Goal: Navigation & Orientation: Find specific page/section

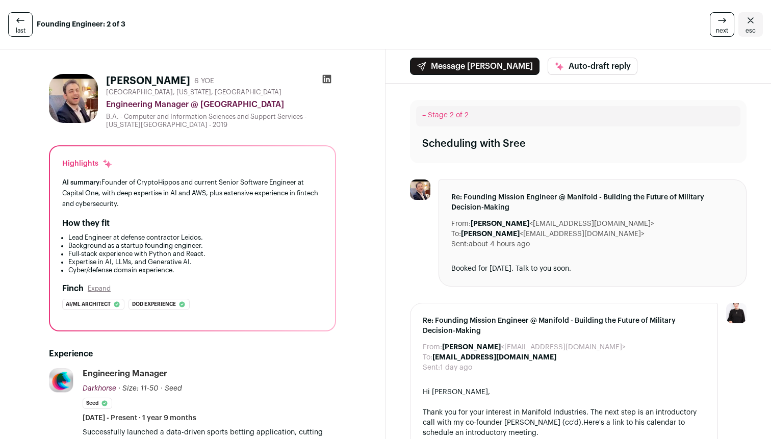
click at [27, 26] on link "last" at bounding box center [20, 24] width 24 height 24
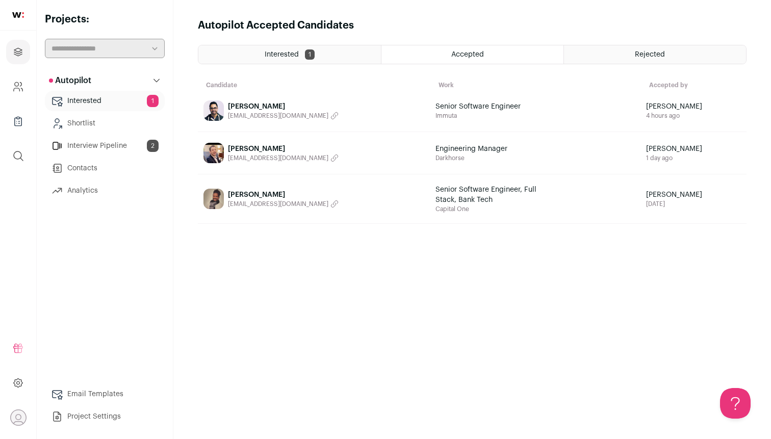
click at [127, 145] on link "Interview Pipeline 2" at bounding box center [105, 146] width 120 height 20
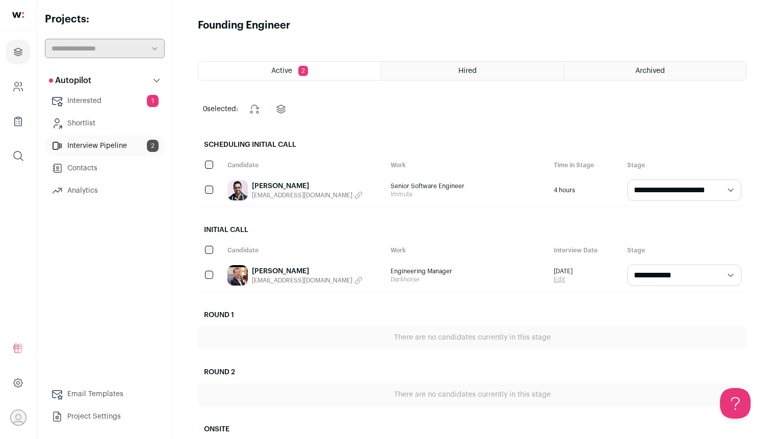
click at [287, 271] on link "[PERSON_NAME]" at bounding box center [307, 271] width 111 height 10
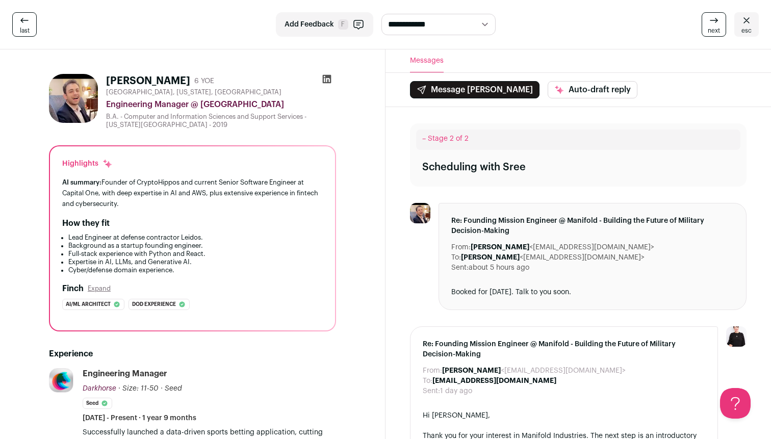
click at [19, 17] on icon at bounding box center [24, 20] width 12 height 12
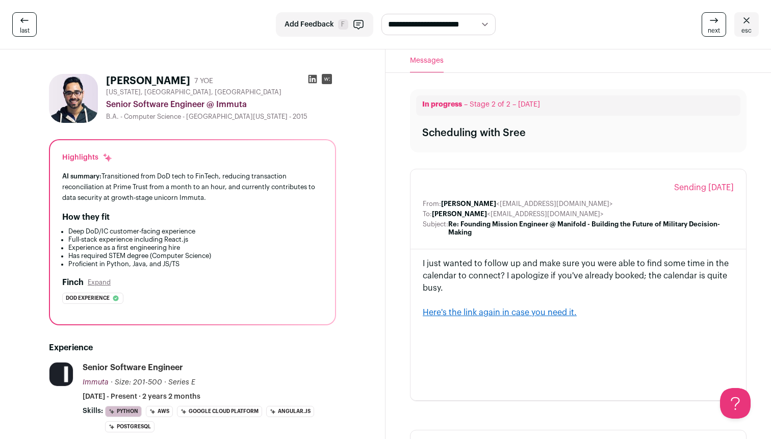
click at [24, 23] on icon at bounding box center [24, 20] width 12 height 12
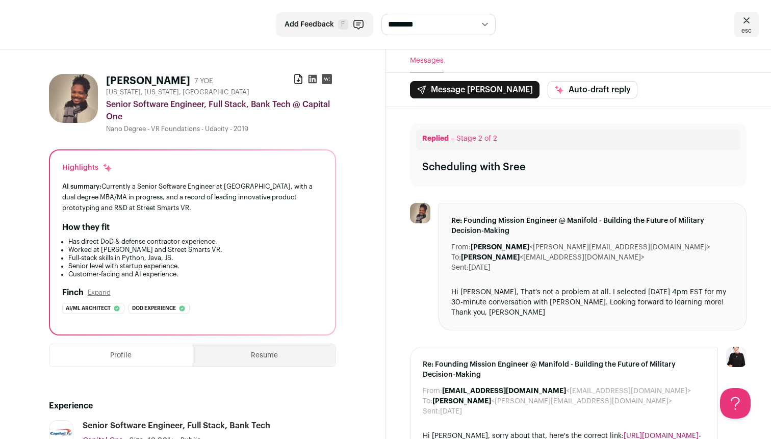
click at [745, 18] on icon at bounding box center [746, 20] width 12 height 12
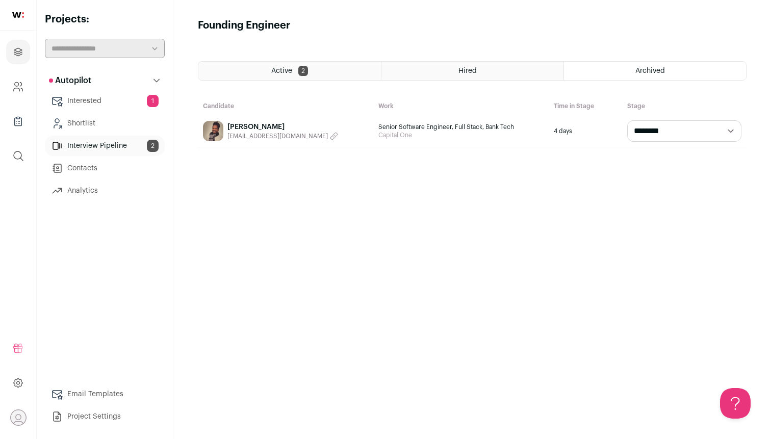
click at [110, 95] on link "Interested 1" at bounding box center [105, 101] width 120 height 20
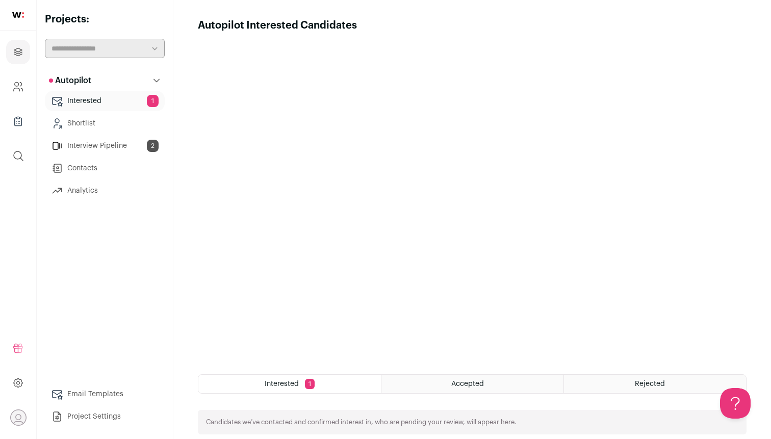
click at [119, 145] on link "Interview Pipeline 2" at bounding box center [105, 146] width 120 height 20
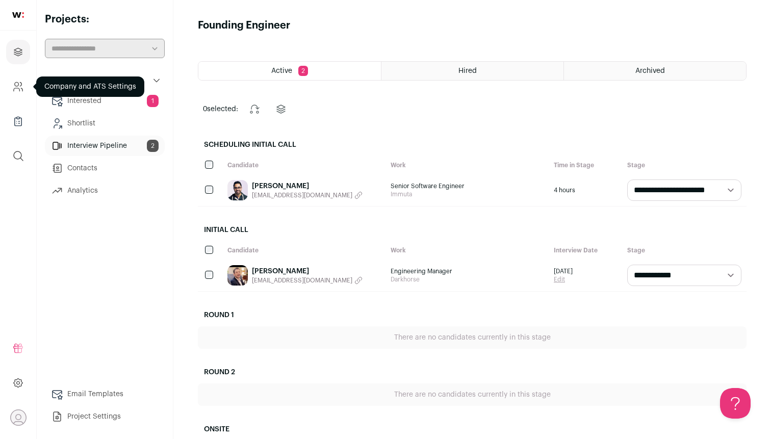
click at [14, 83] on icon "Company and ATS Settings" at bounding box center [18, 87] width 12 height 12
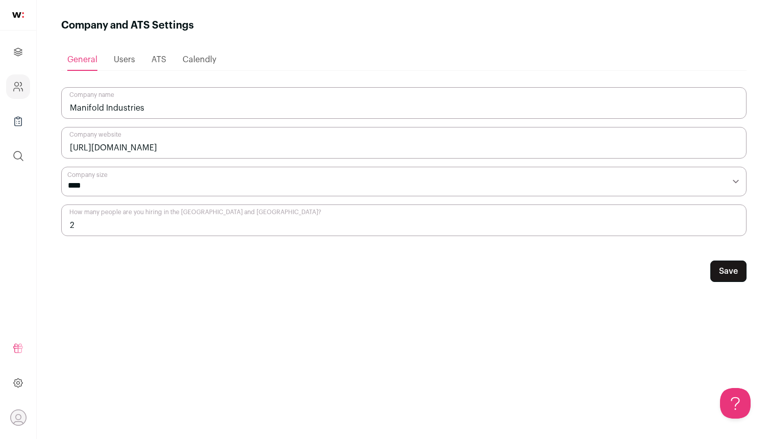
click at [125, 66] on div "Users" at bounding box center [124, 59] width 21 height 20
